Goal: Communication & Community: Answer question/provide support

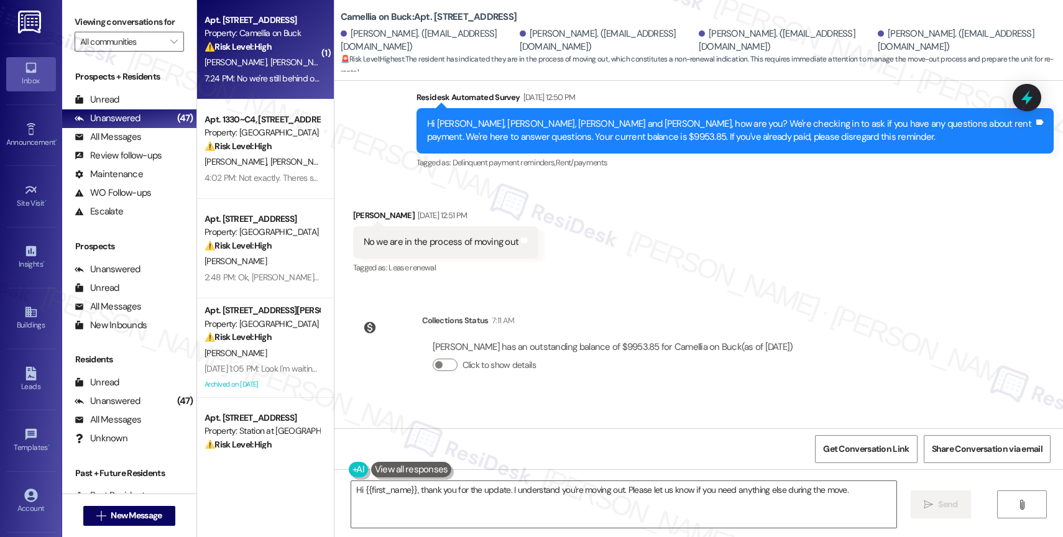
scroll to position [10842, 0]
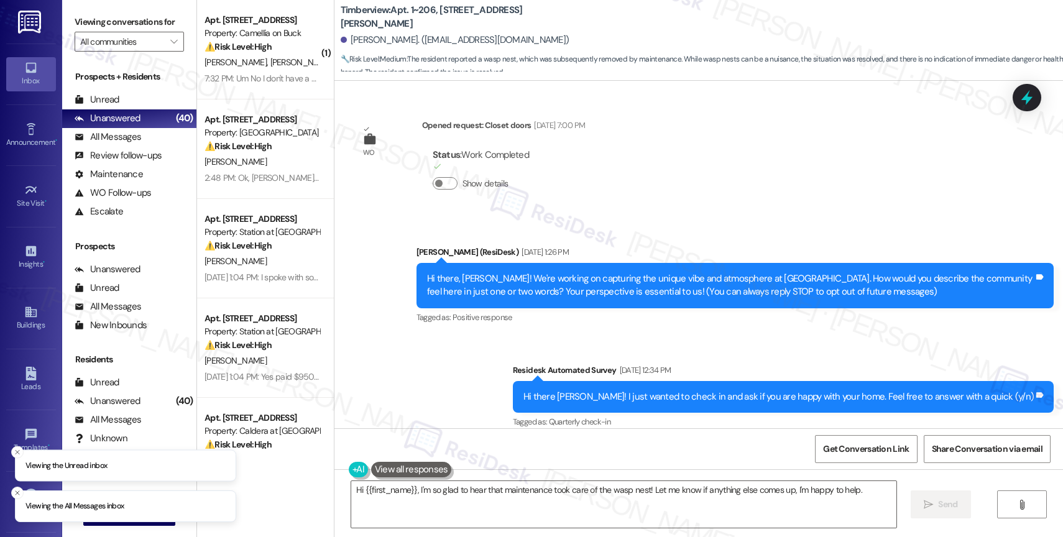
scroll to position [4489, 0]
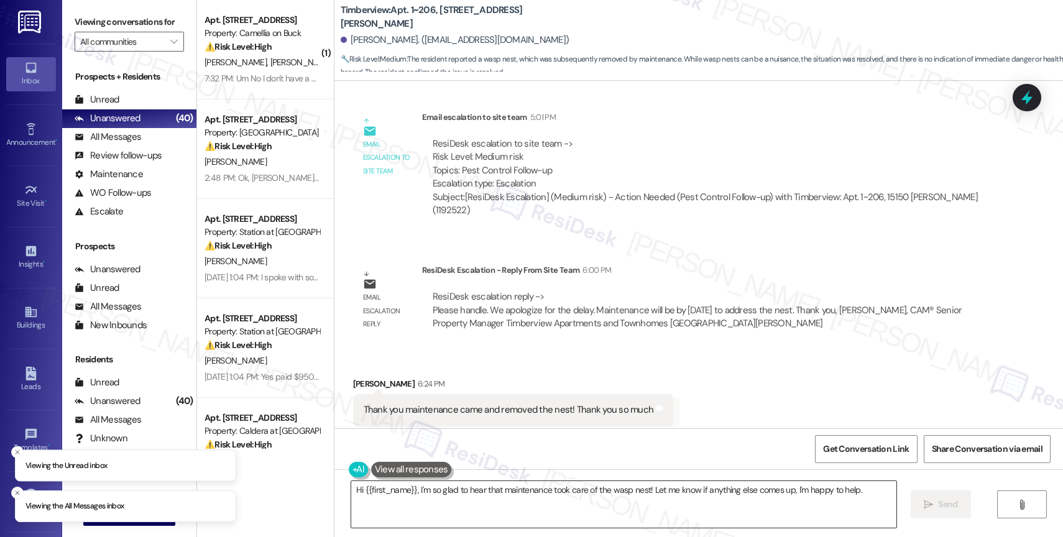
click at [515, 497] on textarea "Hi {{first_name}}, I'm so glad to hear that maintenance took care of the wasp n…" at bounding box center [623, 504] width 545 height 47
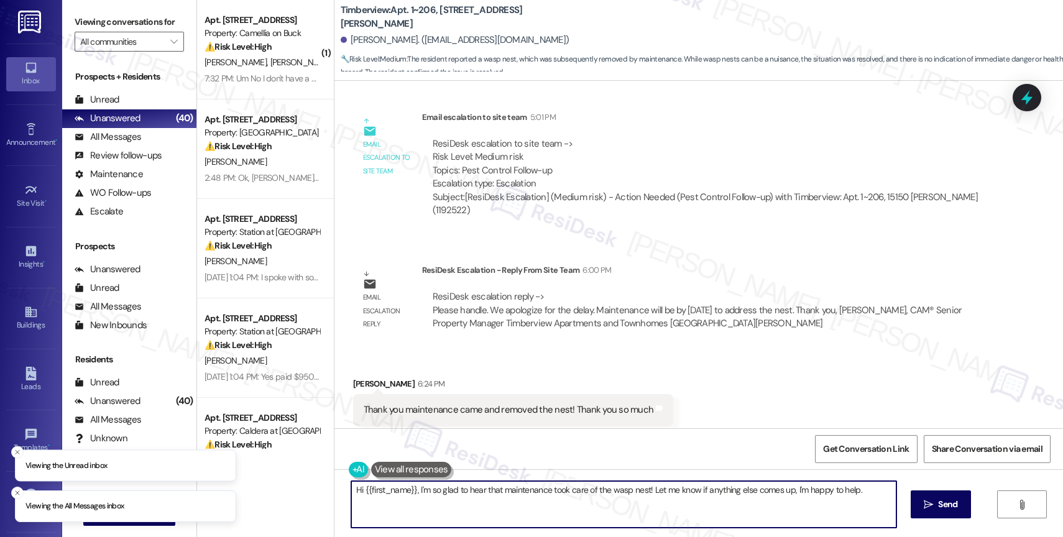
click at [515, 497] on textarea "Hi {{first_name}}, I'm so glad to hear that maintenance took care of the wasp n…" at bounding box center [623, 504] width 545 height 47
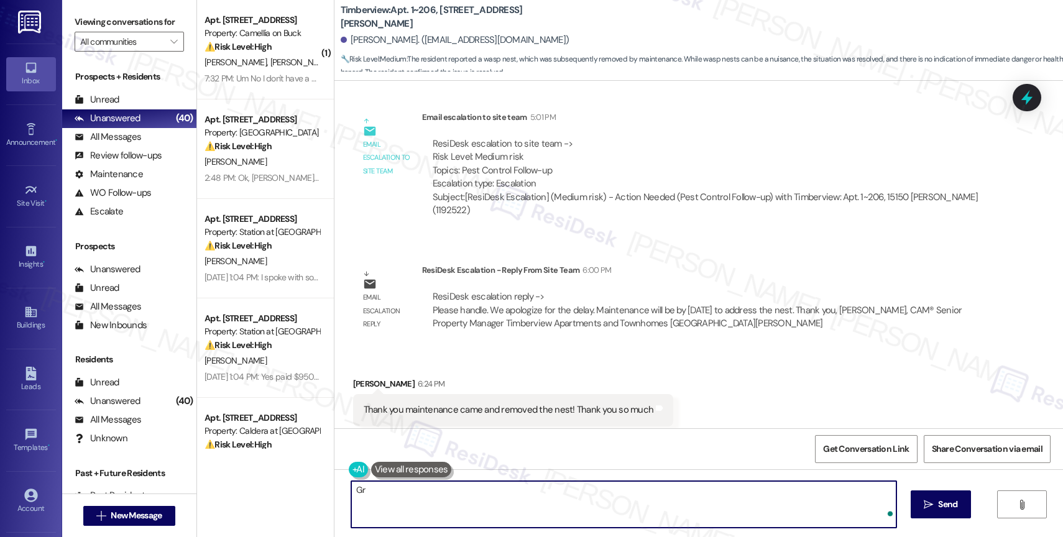
type textarea "G"
click at [370, 491] on textarea "Perfect! Thanks for updating me." at bounding box center [623, 504] width 545 height 47
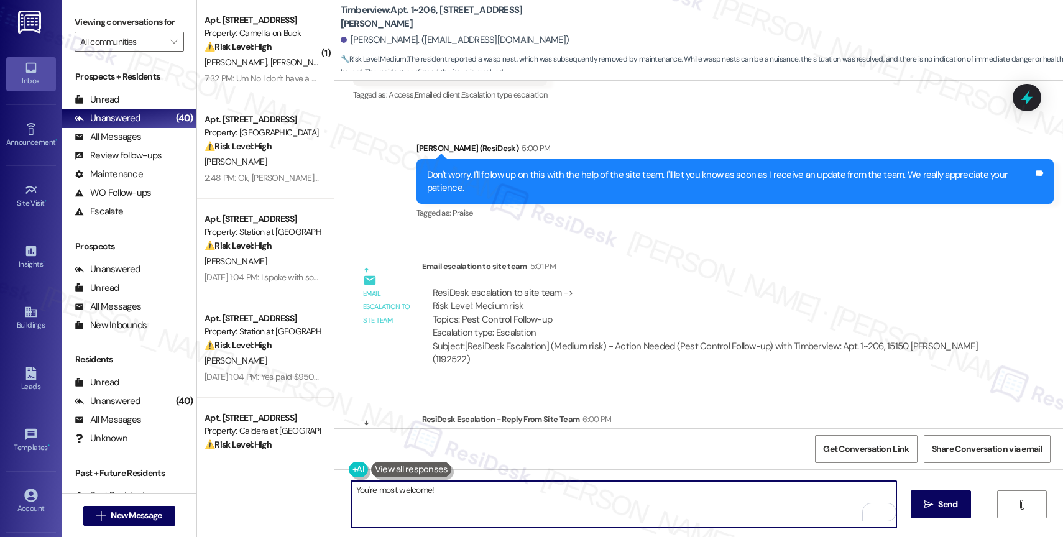
scroll to position [4344, 0]
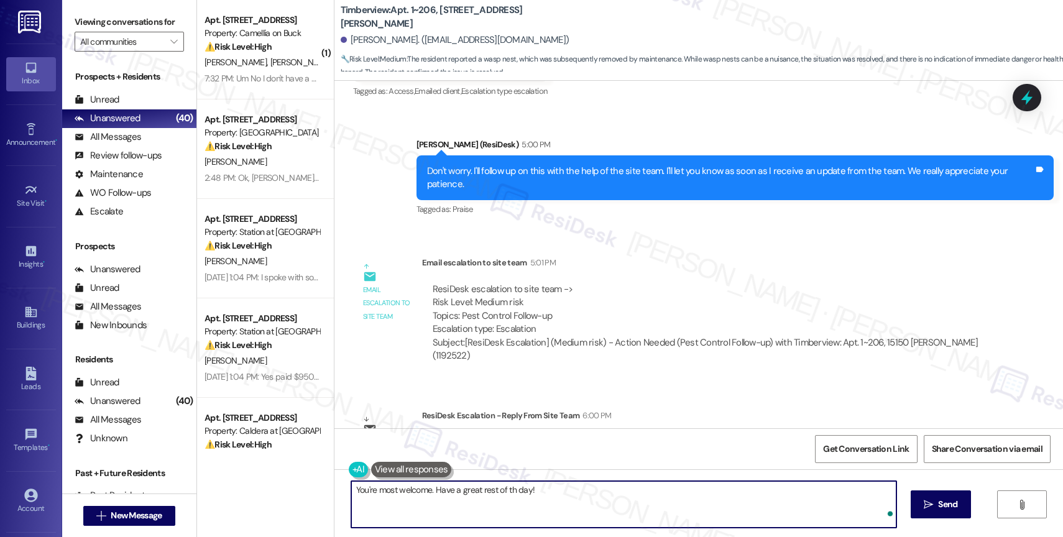
type textarea "You're most welcome. Have a great rest of the day!"
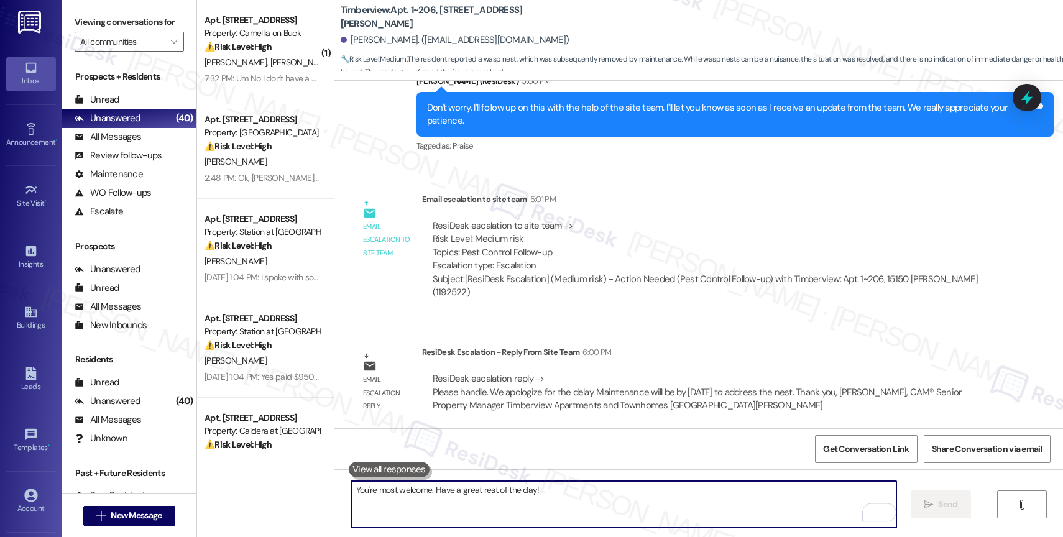
scroll to position [4481, 0]
